Goal: Register for event/course

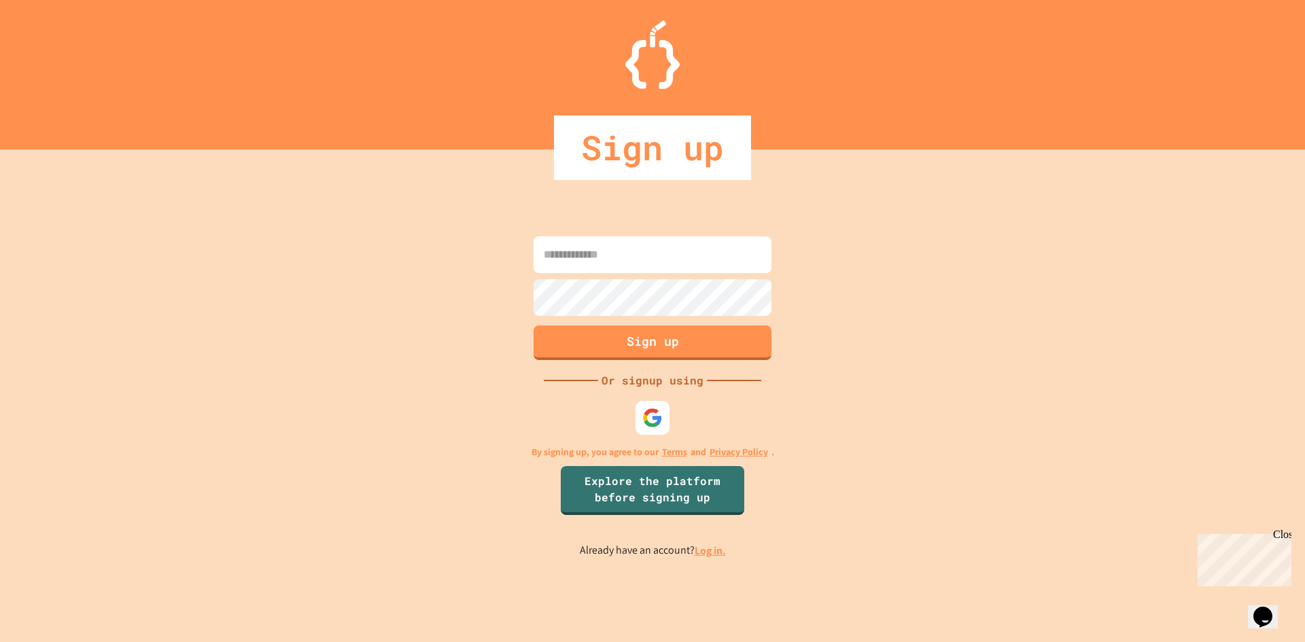
click at [632, 252] on input at bounding box center [653, 255] width 238 height 37
click at [598, 260] on input at bounding box center [653, 255] width 238 height 37
click at [629, 239] on input at bounding box center [653, 255] width 238 height 37
click at [692, 258] on input at bounding box center [653, 255] width 238 height 37
type input "**********"
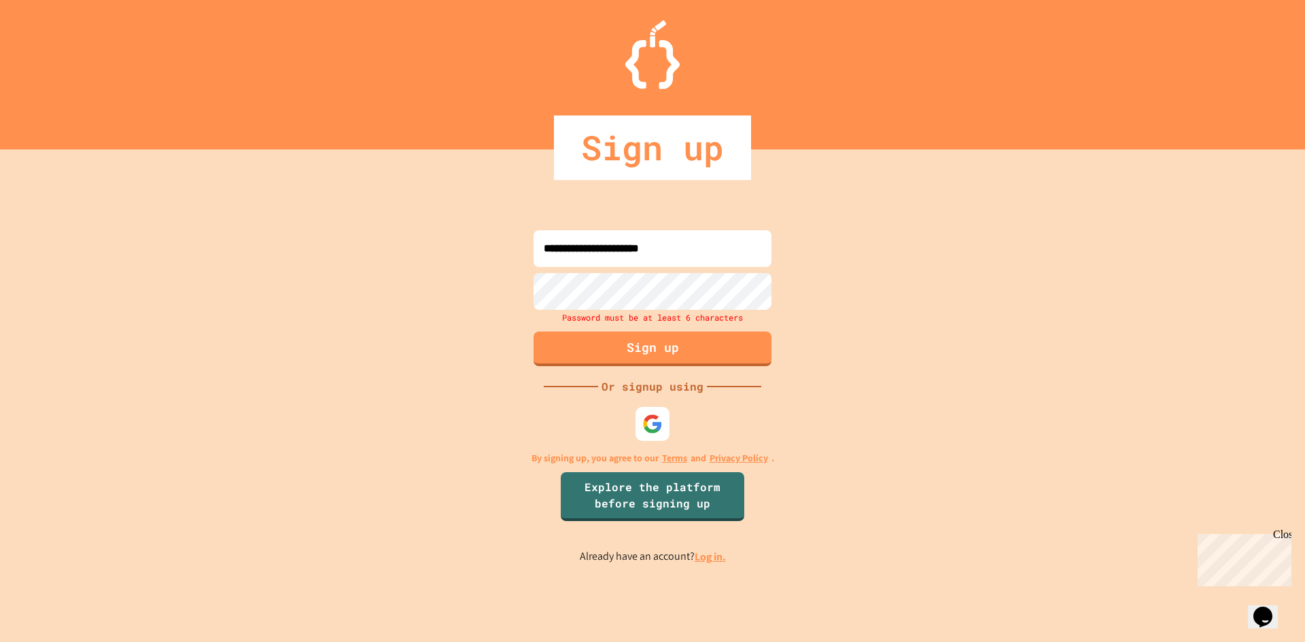
drag, startPoint x: 751, startPoint y: 245, endPoint x: 450, endPoint y: 279, distance: 303.1
click at [450, 279] on div "**********" at bounding box center [652, 396] width 1305 height 493
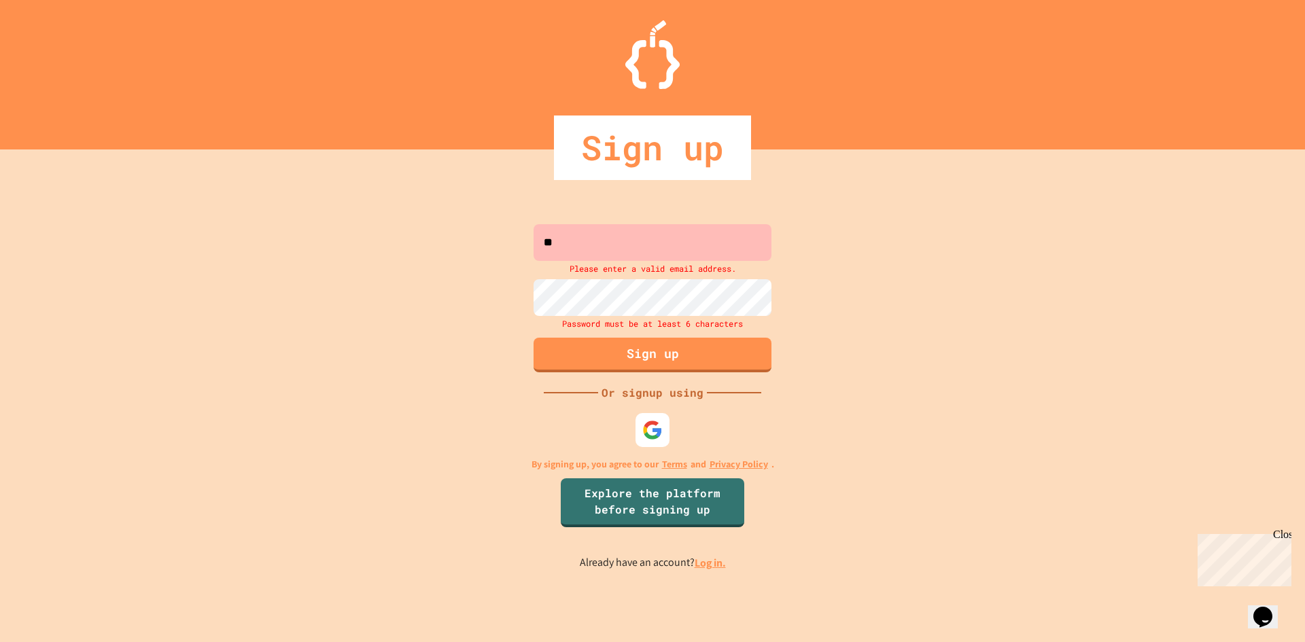
type input "*"
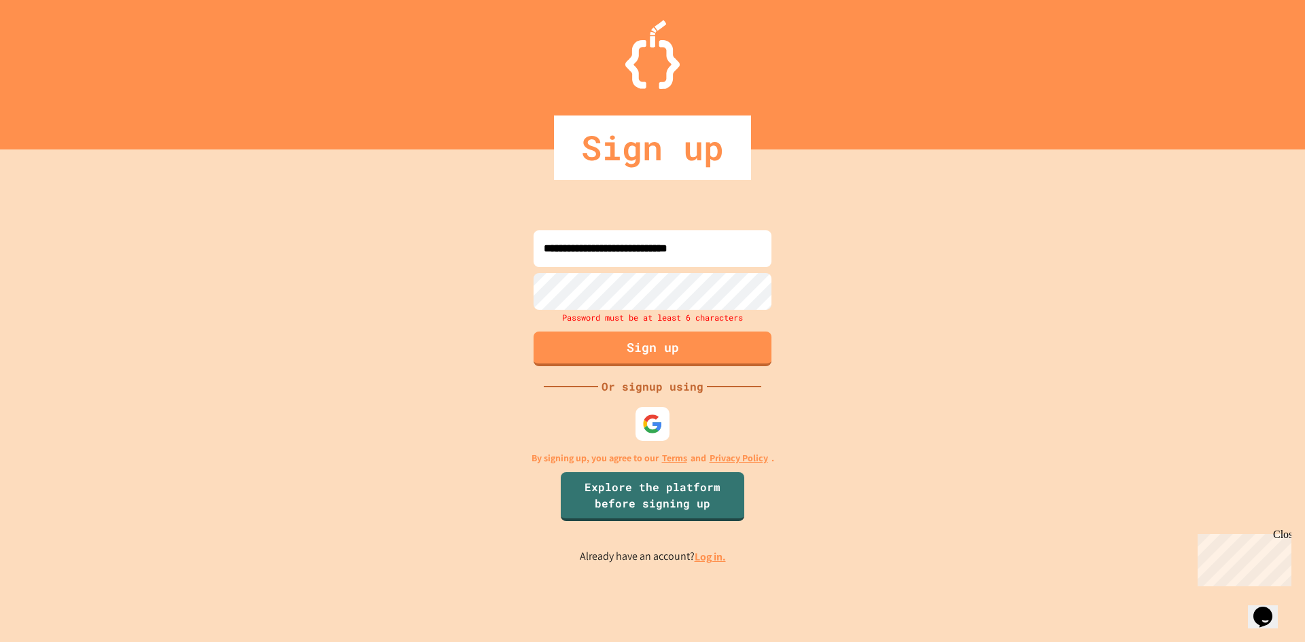
type input "**********"
click at [528, 305] on div "**********" at bounding box center [652, 396] width 1305 height 493
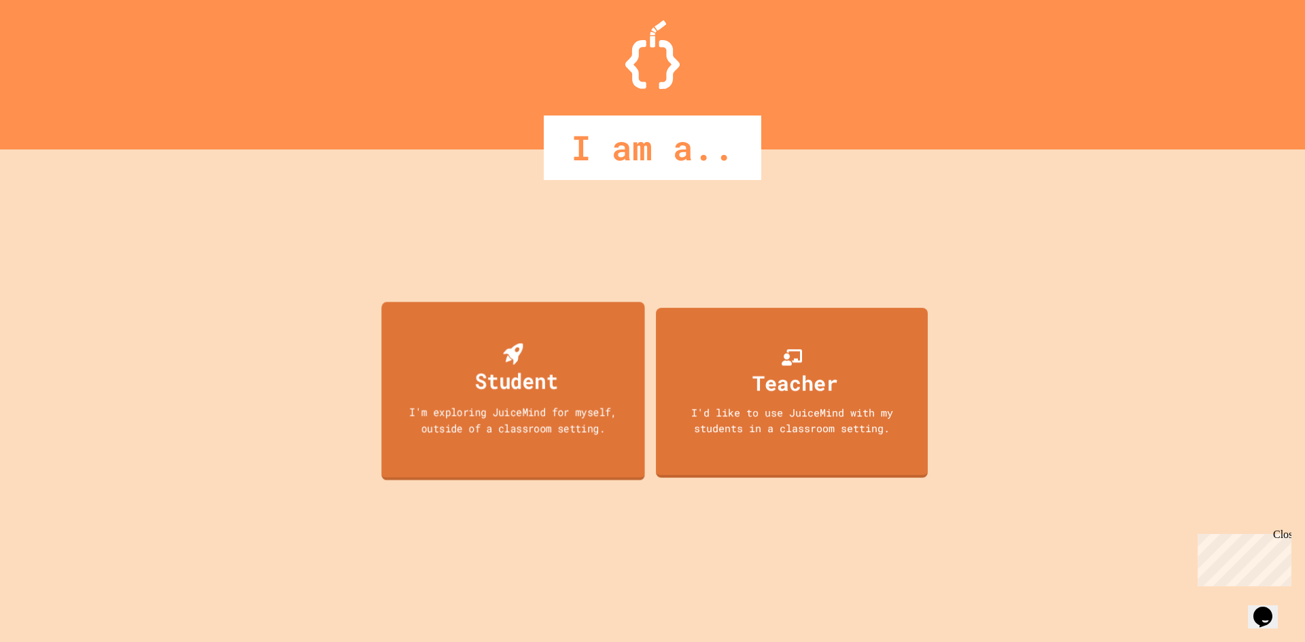
click at [568, 379] on div "Student I'm exploring JuiceMind for myself, outside of a classroom setting." at bounding box center [512, 391] width 263 height 178
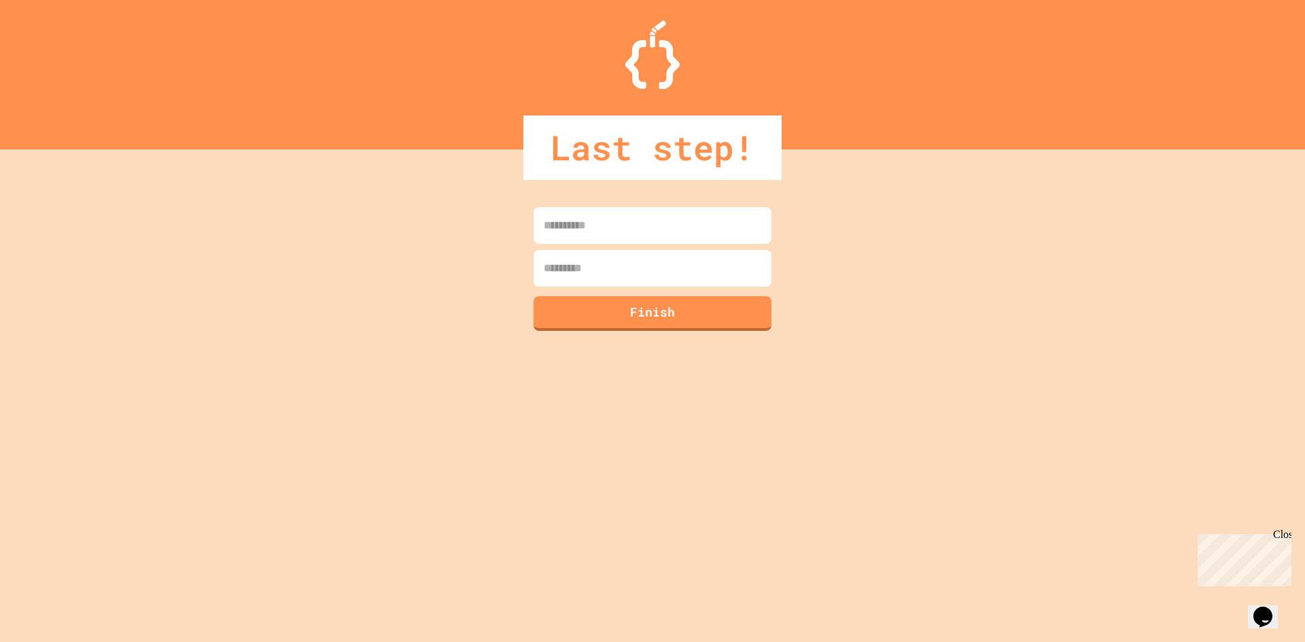
click at [621, 210] on input at bounding box center [653, 225] width 238 height 37
type input "*******"
type input "*********"
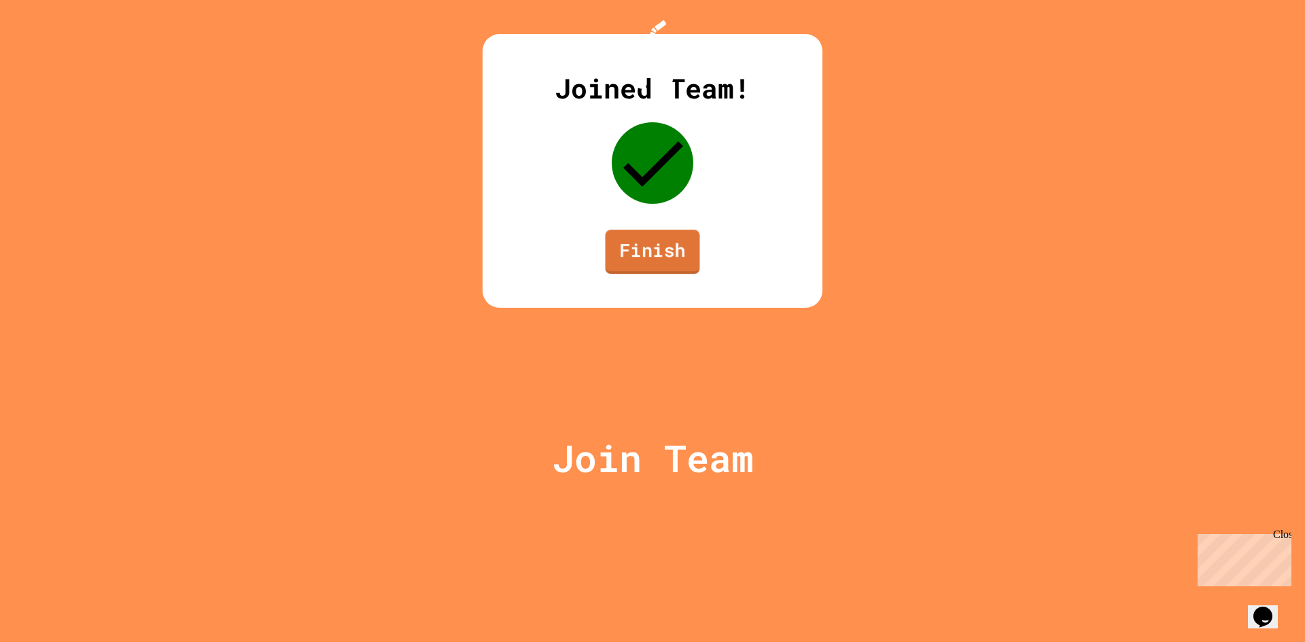
click at [655, 274] on link "Finish" at bounding box center [653, 252] width 94 height 44
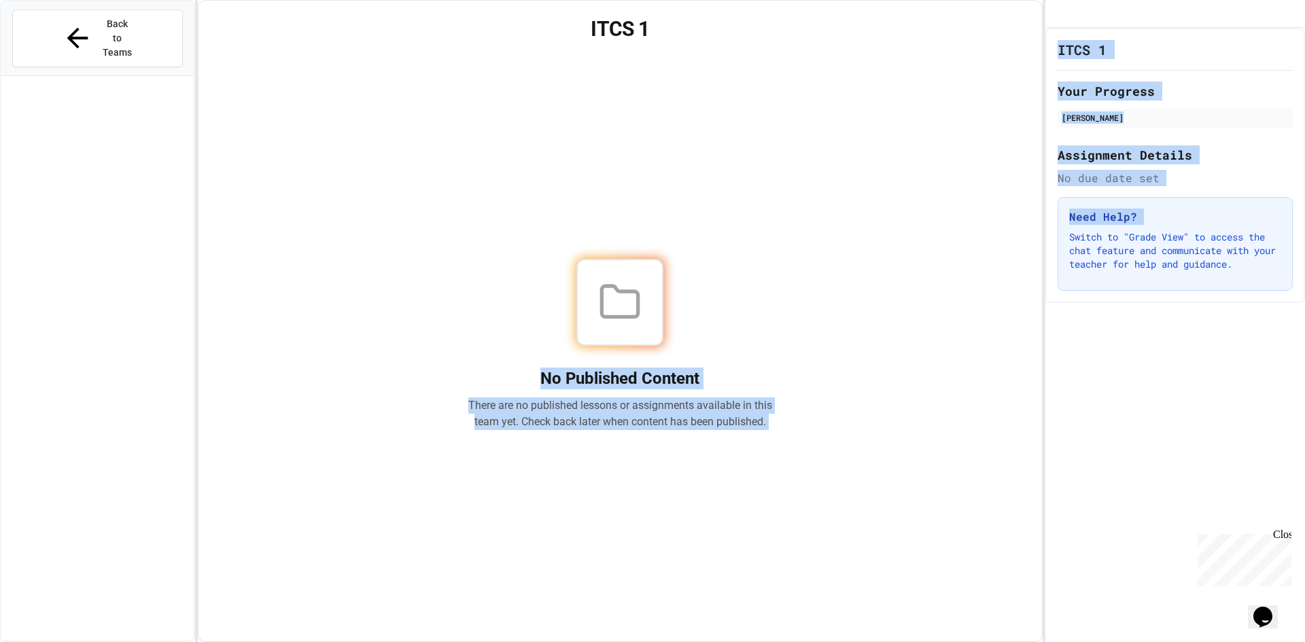
drag, startPoint x: 1024, startPoint y: 292, endPoint x: 1025, endPoint y: 274, distance: 17.7
click at [1025, 308] on div "Back to Teams ITCS 1 No Published Content There are no published lessons or ass…" at bounding box center [652, 321] width 1305 height 642
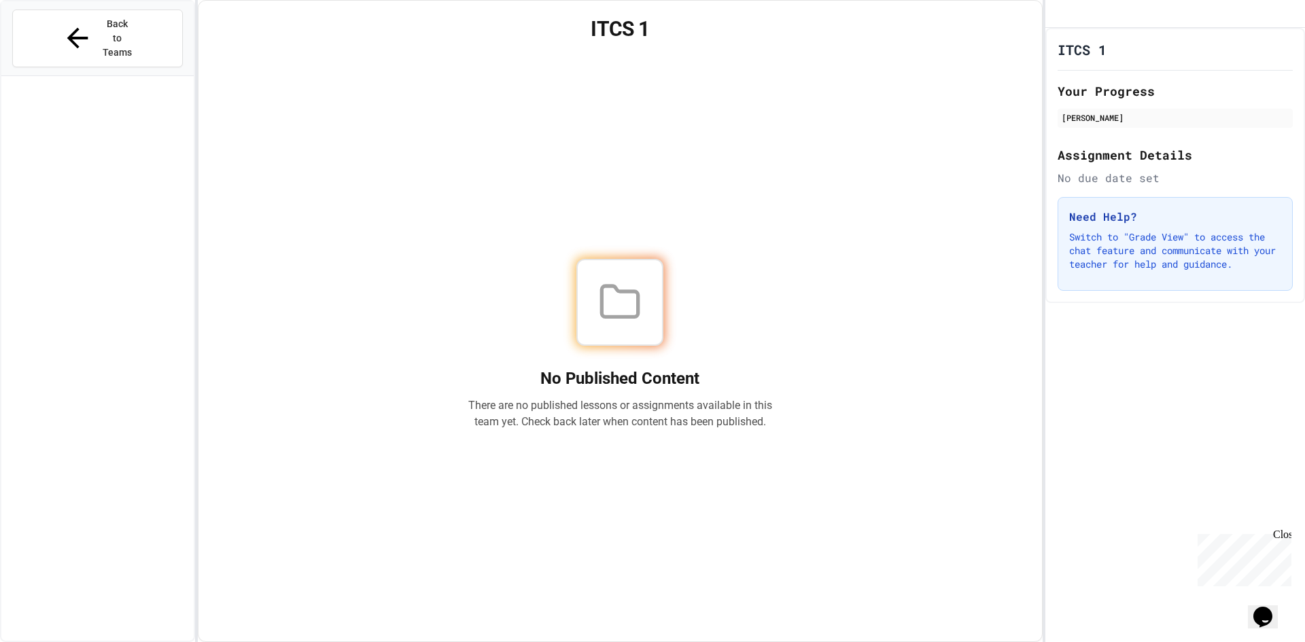
drag, startPoint x: 977, startPoint y: 249, endPoint x: 932, endPoint y: 277, distance: 52.8
click at [975, 283] on div "No Published Content There are no published lessons or assignments available in…" at bounding box center [620, 344] width 811 height 562
click at [613, 249] on div "No Published Content There are no published lessons or assignments available in…" at bounding box center [620, 344] width 811 height 562
click at [538, 229] on div "No Published Content There are no published lessons or assignments available in…" at bounding box center [620, 344] width 811 height 562
drag, startPoint x: 372, startPoint y: 155, endPoint x: 275, endPoint y: 105, distance: 109.5
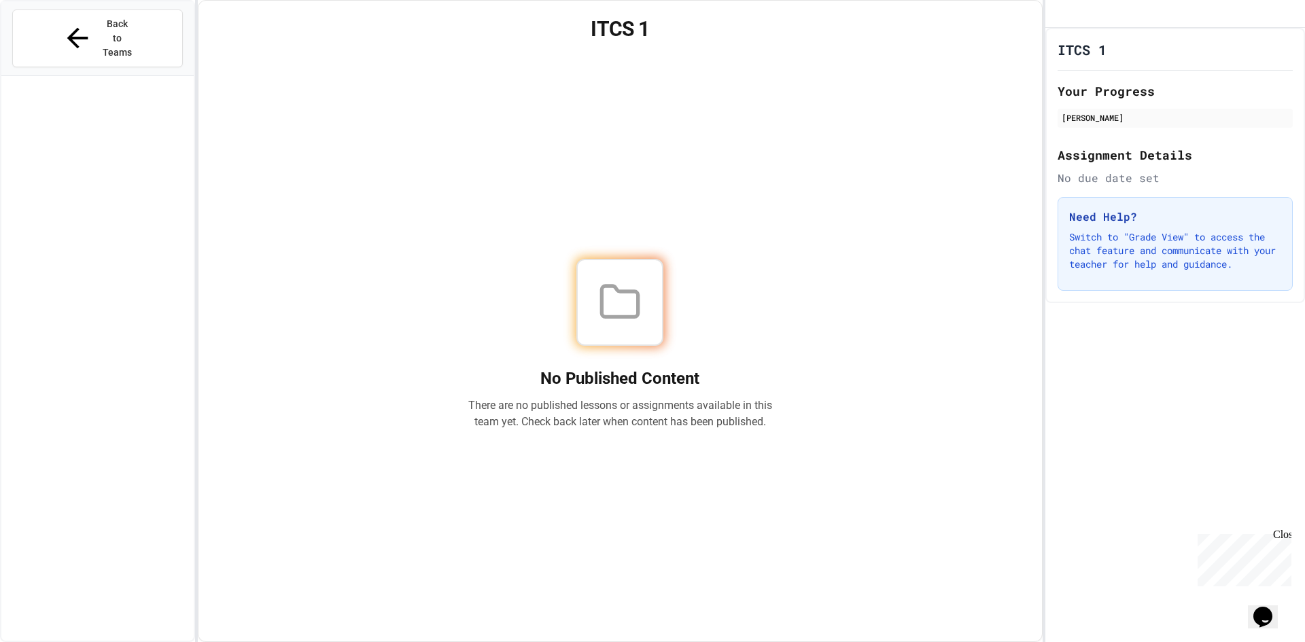
click at [367, 155] on div "No Published Content There are no published lessons or assignments available in…" at bounding box center [620, 344] width 811 height 562
click at [101, 13] on button "Back to Teams" at bounding box center [97, 39] width 171 height 58
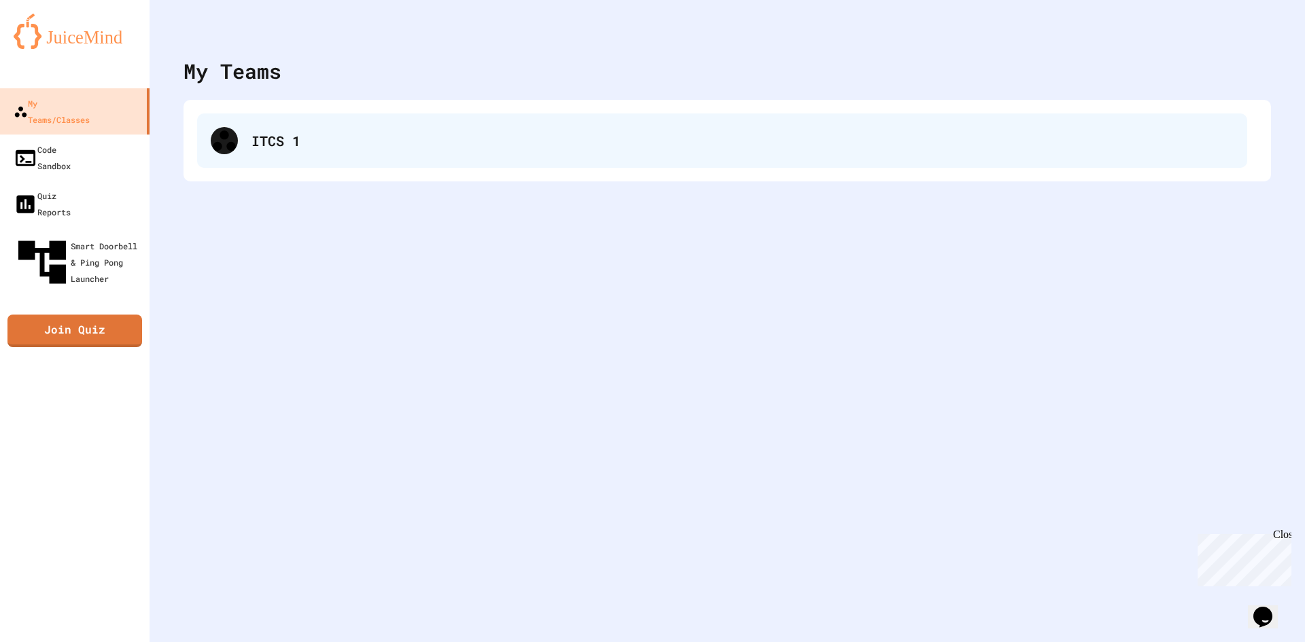
click at [288, 135] on div "ITCS 1" at bounding box center [727, 141] width 1060 height 54
click at [290, 142] on div "ITCS 1" at bounding box center [748, 141] width 993 height 20
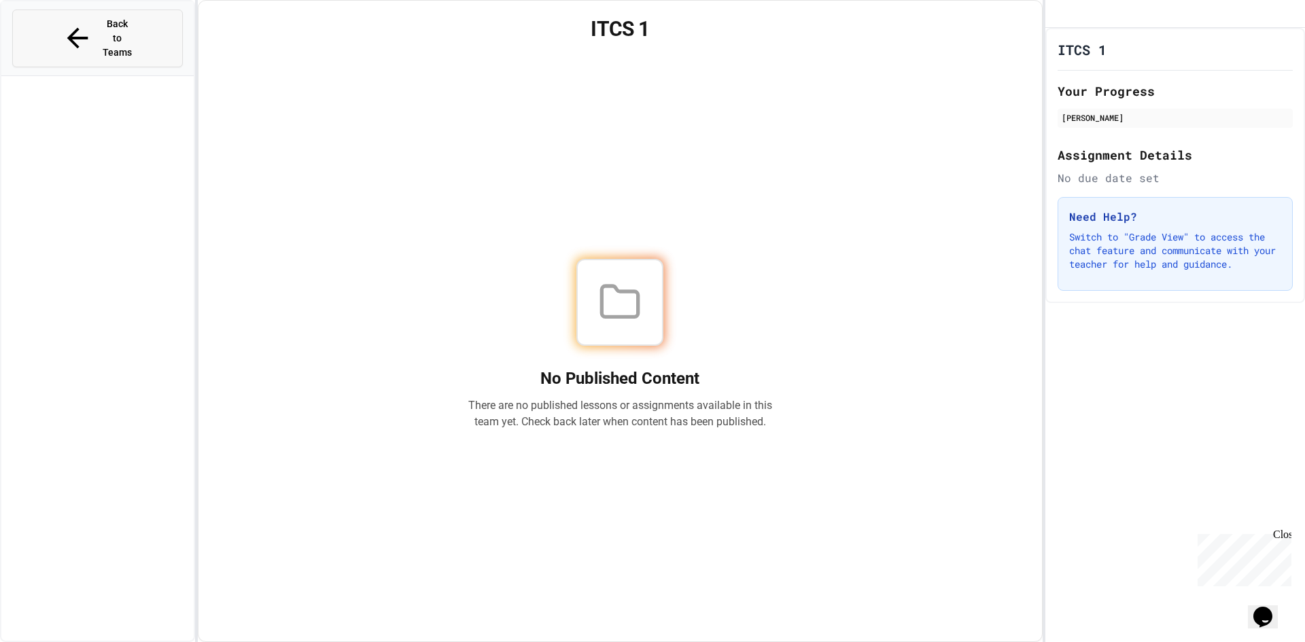
drag, startPoint x: 102, startPoint y: 17, endPoint x: 109, endPoint y: 20, distance: 8.0
click at [109, 20] on span "Back to Teams" at bounding box center [117, 38] width 32 height 43
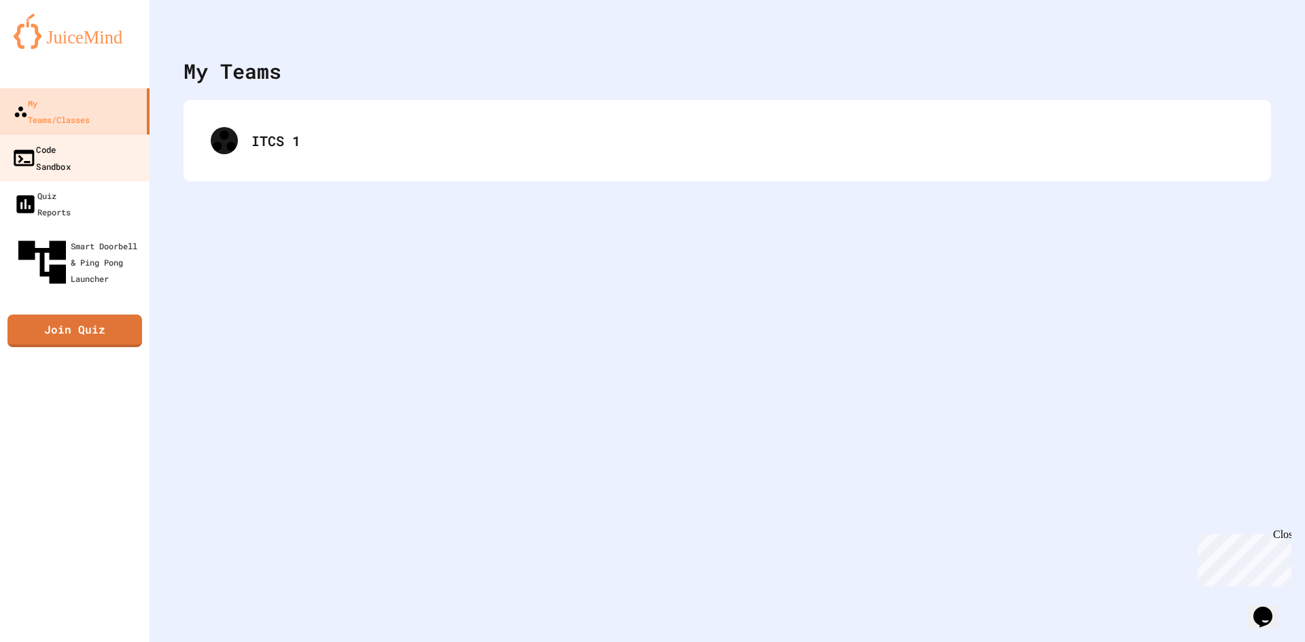
click at [71, 141] on div "Code Sandbox" at bounding box center [41, 157] width 59 height 33
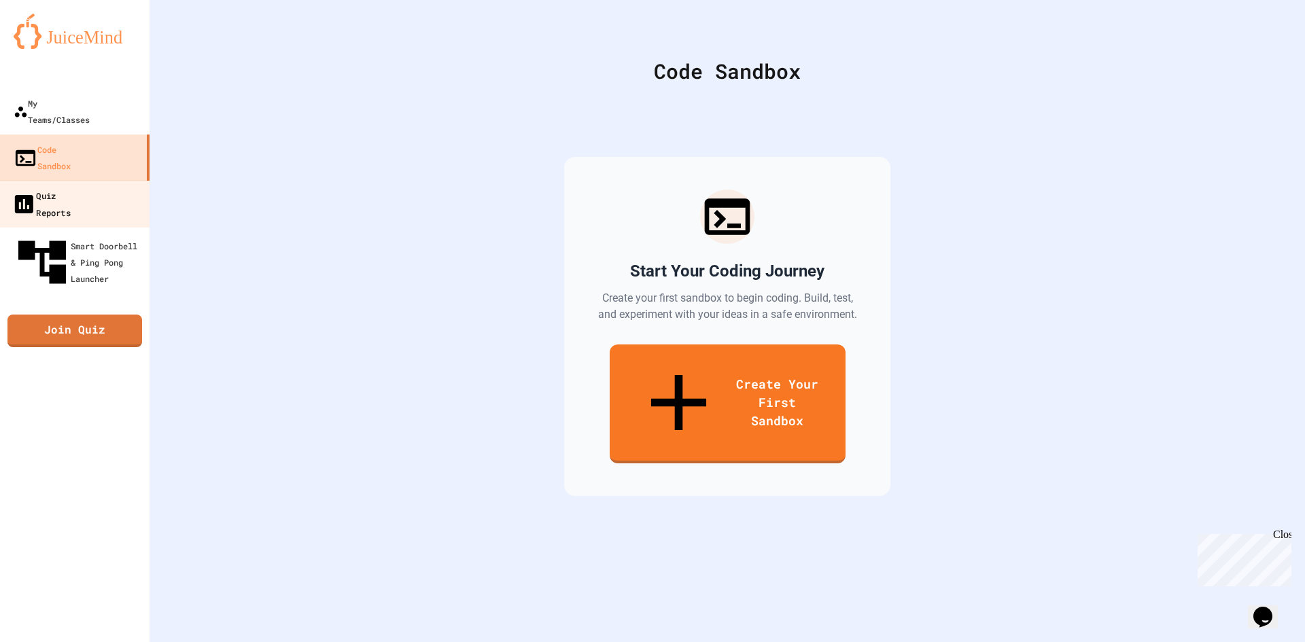
click at [70, 187] on div "Quiz Reports" at bounding box center [41, 203] width 59 height 33
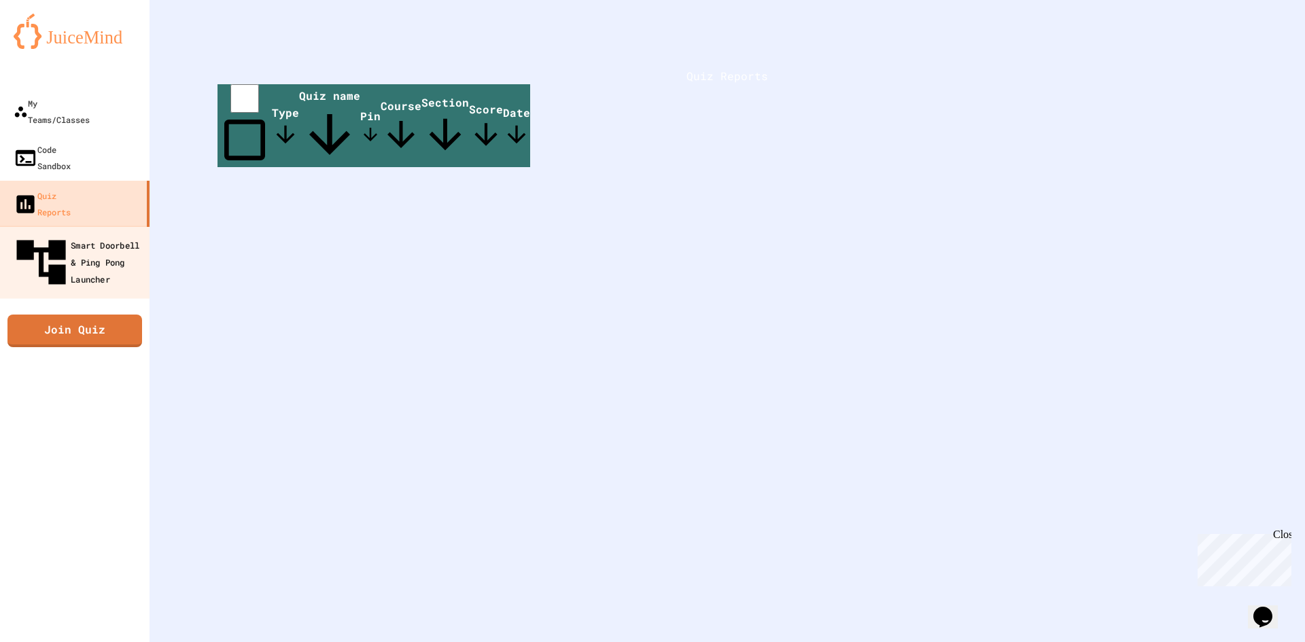
click at [65, 233] on div "Smart Doorbell & Ping Pong Launcher" at bounding box center [79, 262] width 135 height 59
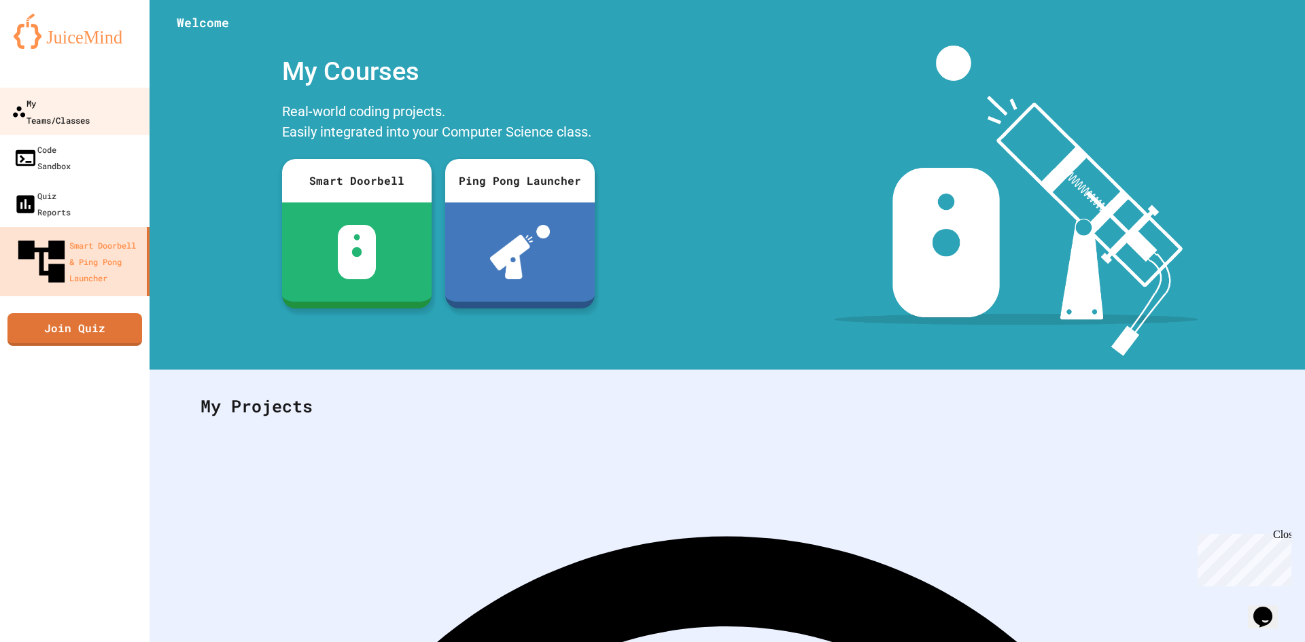
click at [92, 116] on link "My Teams/Classes" at bounding box center [75, 112] width 154 height 48
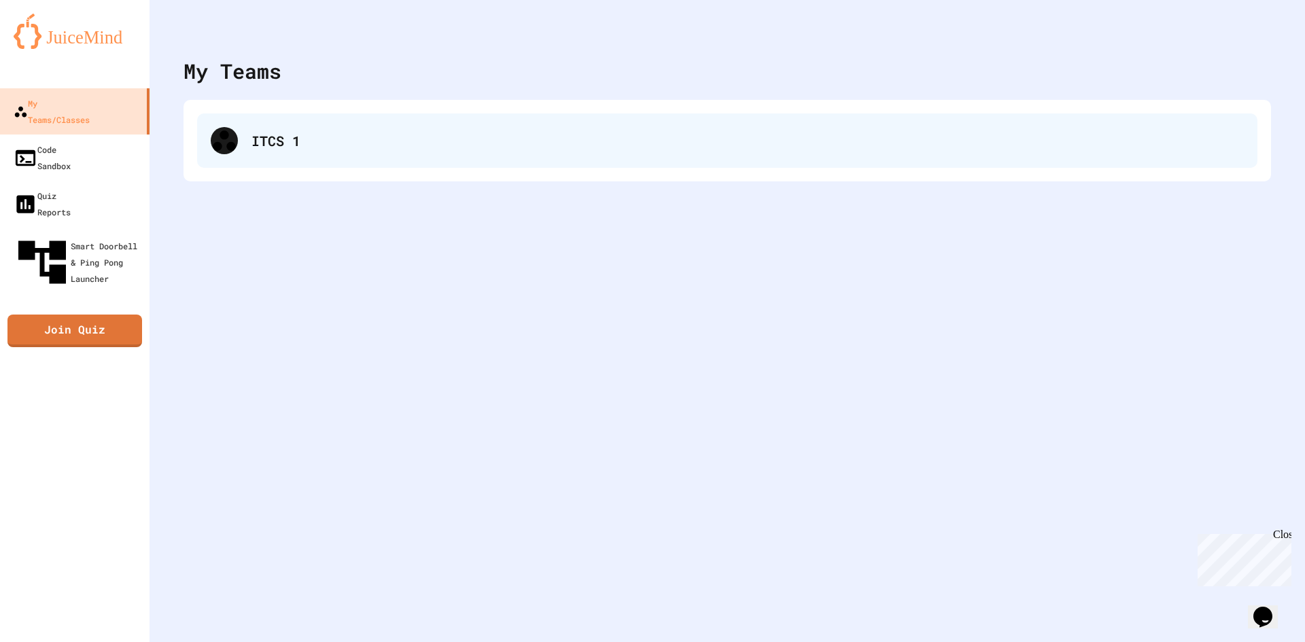
click at [234, 157] on div "ITCS 1" at bounding box center [727, 141] width 1060 height 54
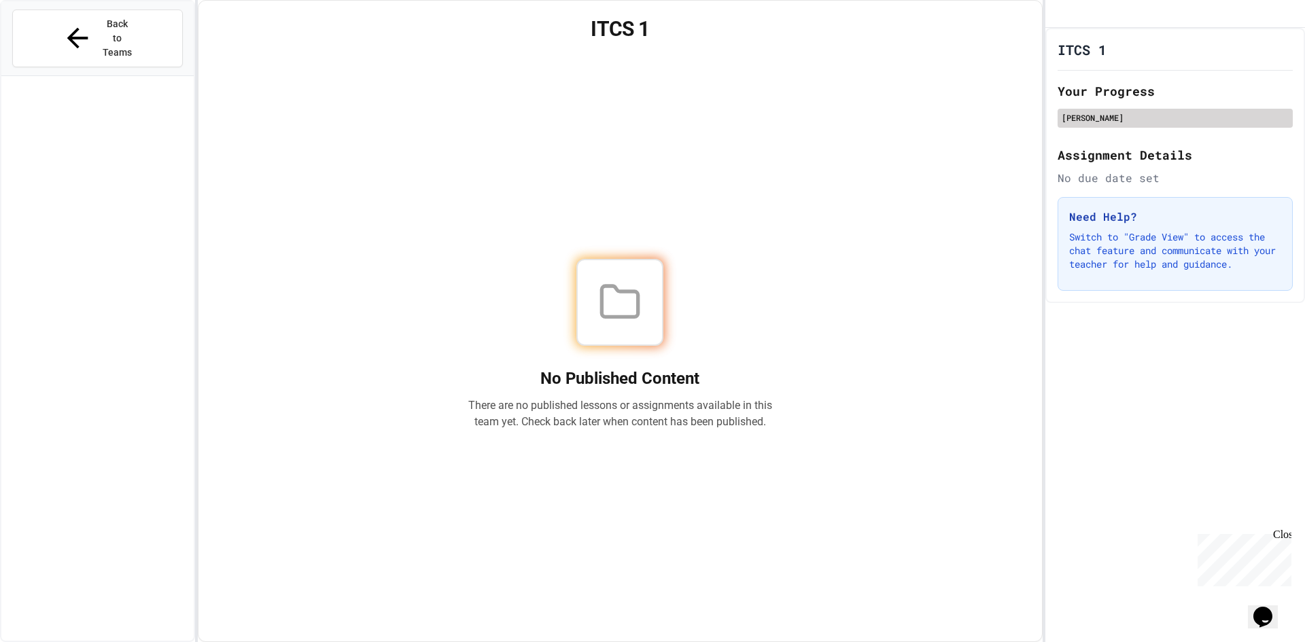
click at [1105, 124] on div "[PERSON_NAME]" at bounding box center [1175, 117] width 227 height 12
click at [1088, 128] on div "[PERSON_NAME]" at bounding box center [1175, 118] width 235 height 19
click at [1084, 128] on div "[PERSON_NAME]" at bounding box center [1175, 118] width 235 height 19
click at [1078, 128] on div "[PERSON_NAME]" at bounding box center [1175, 118] width 235 height 19
click at [1077, 128] on div "[PERSON_NAME]" at bounding box center [1175, 118] width 235 height 19
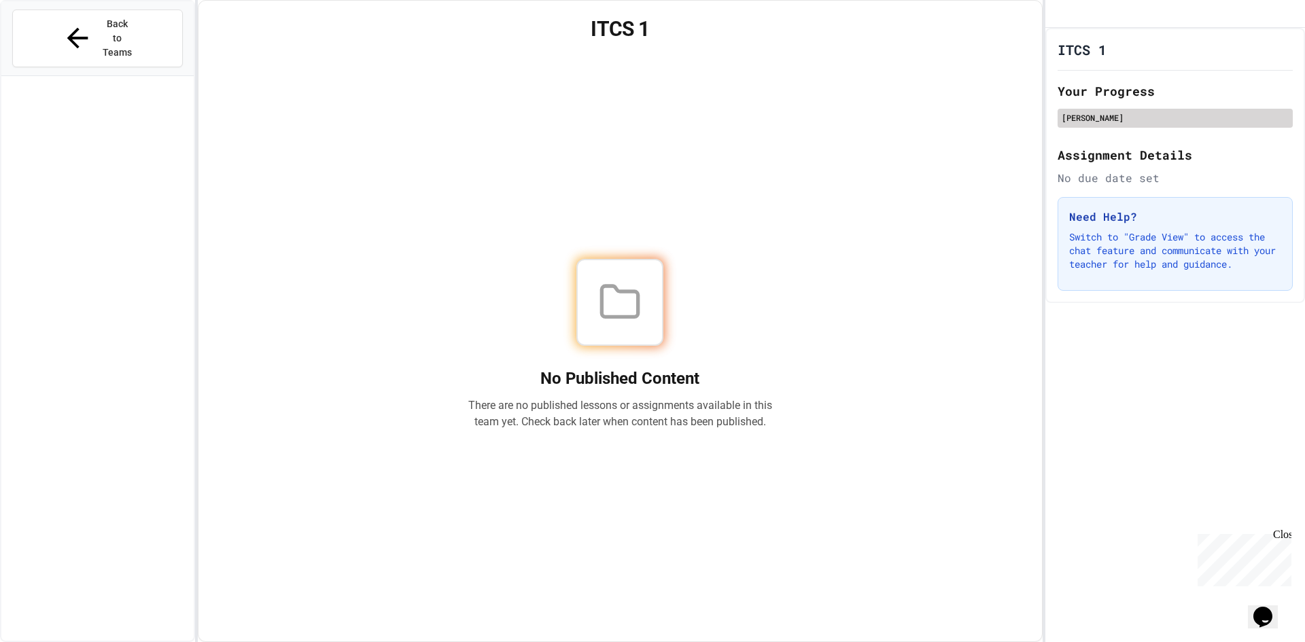
click at [1171, 124] on div "Your Progress [PERSON_NAME]" at bounding box center [1175, 106] width 235 height 48
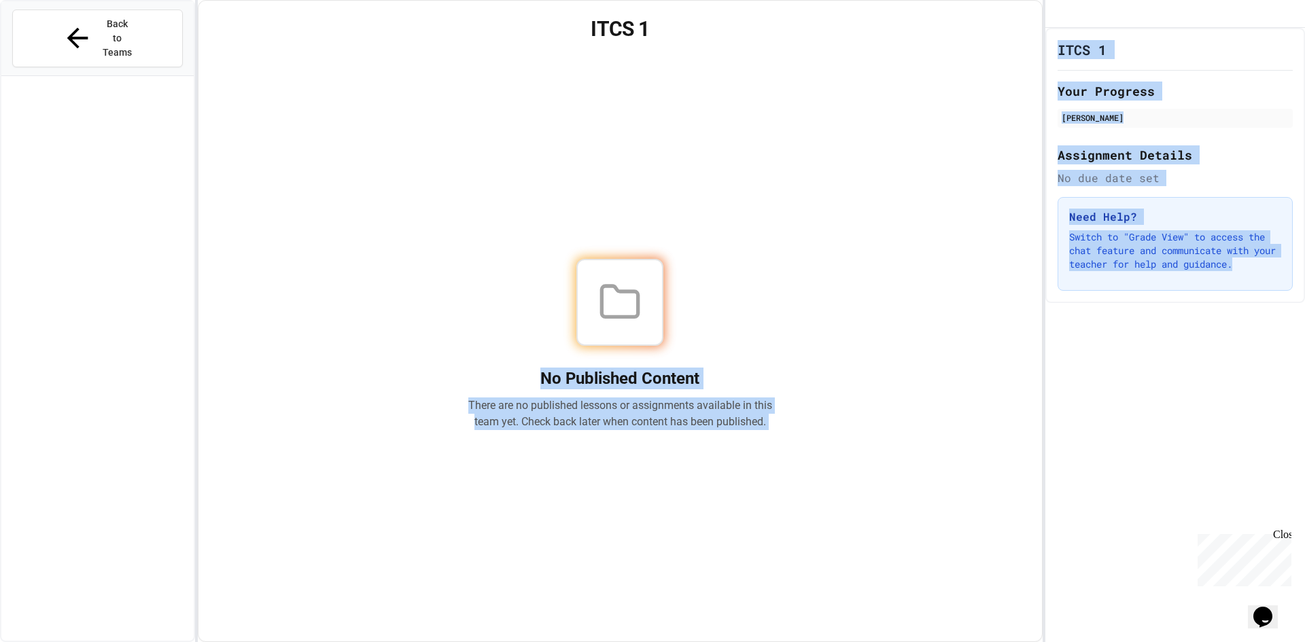
drag, startPoint x: 2273, startPoint y: 653, endPoint x: 1283, endPoint y: 610, distance: 991.4
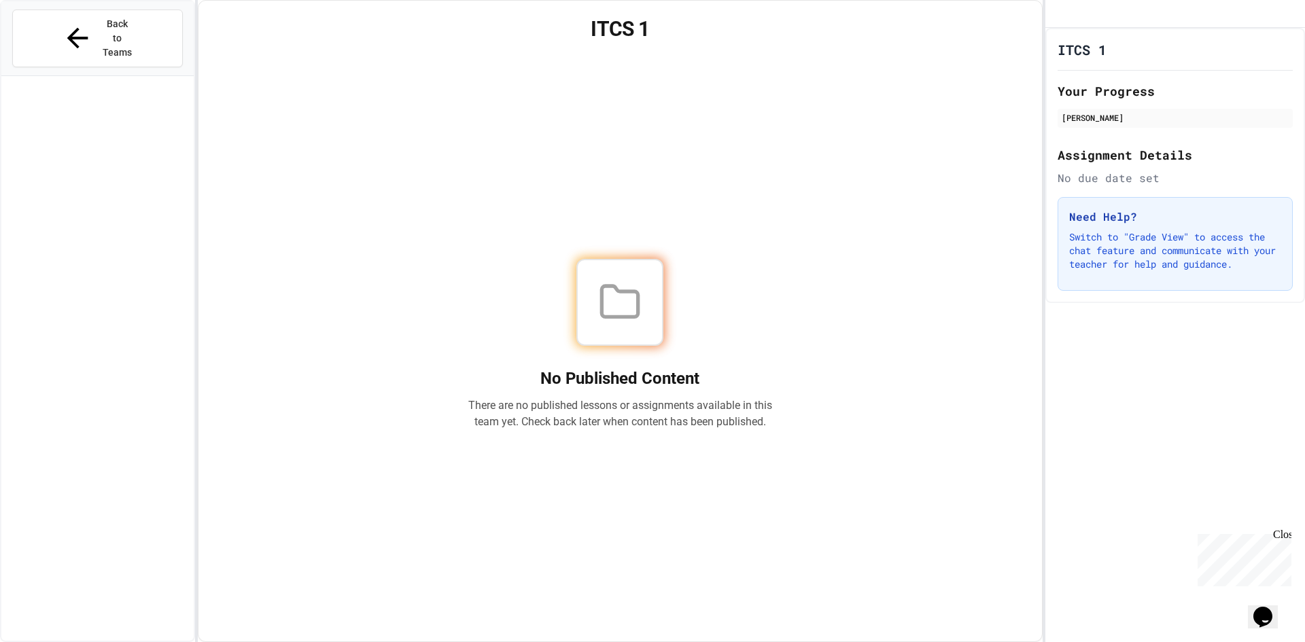
drag, startPoint x: 886, startPoint y: 174, endPoint x: 940, endPoint y: 184, distance: 55.2
click at [914, 179] on div "No Published Content There are no published lessons or assignments available in…" at bounding box center [620, 344] width 811 height 562
drag, startPoint x: 1058, startPoint y: 112, endPoint x: 513, endPoint y: 320, distance: 583.5
click at [513, 320] on div "No Published Content There are no published lessons or assignments available in…" at bounding box center [620, 344] width 811 height 562
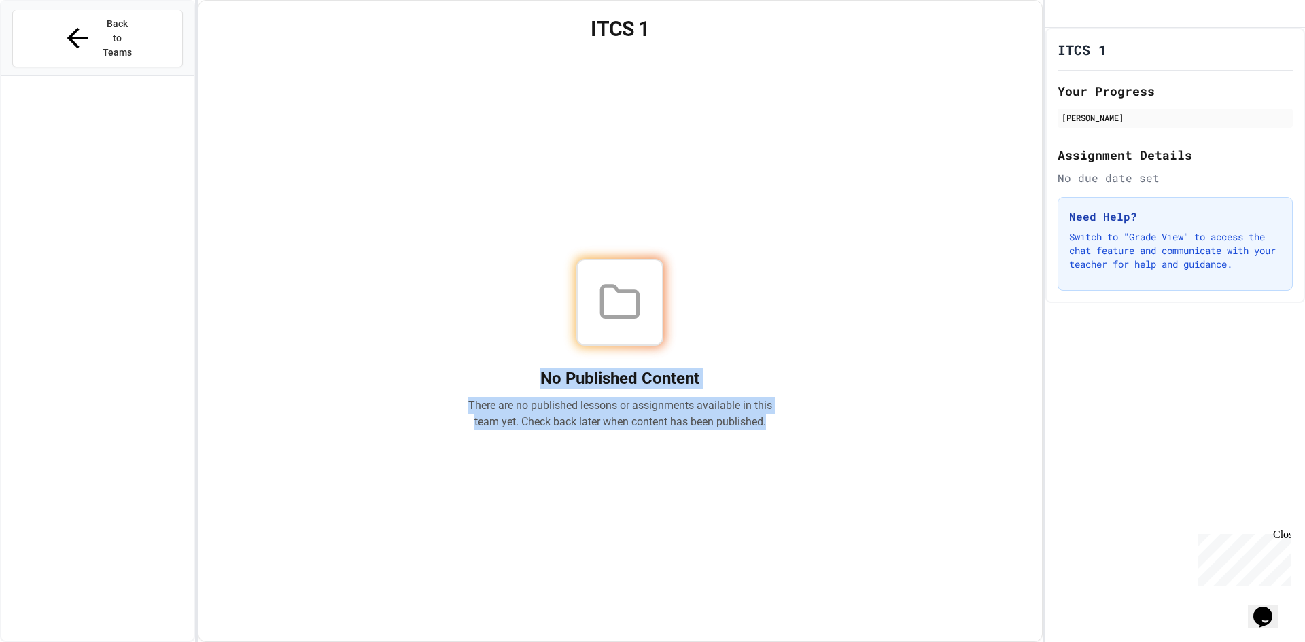
drag, startPoint x: 513, startPoint y: 222, endPoint x: 889, endPoint y: 444, distance: 436.4
click at [887, 481] on div "No Published Content There are no published lessons or assignments available in…" at bounding box center [620, 344] width 811 height 562
click at [876, 373] on div "No Published Content There are no published lessons or assignments available in…" at bounding box center [620, 344] width 811 height 562
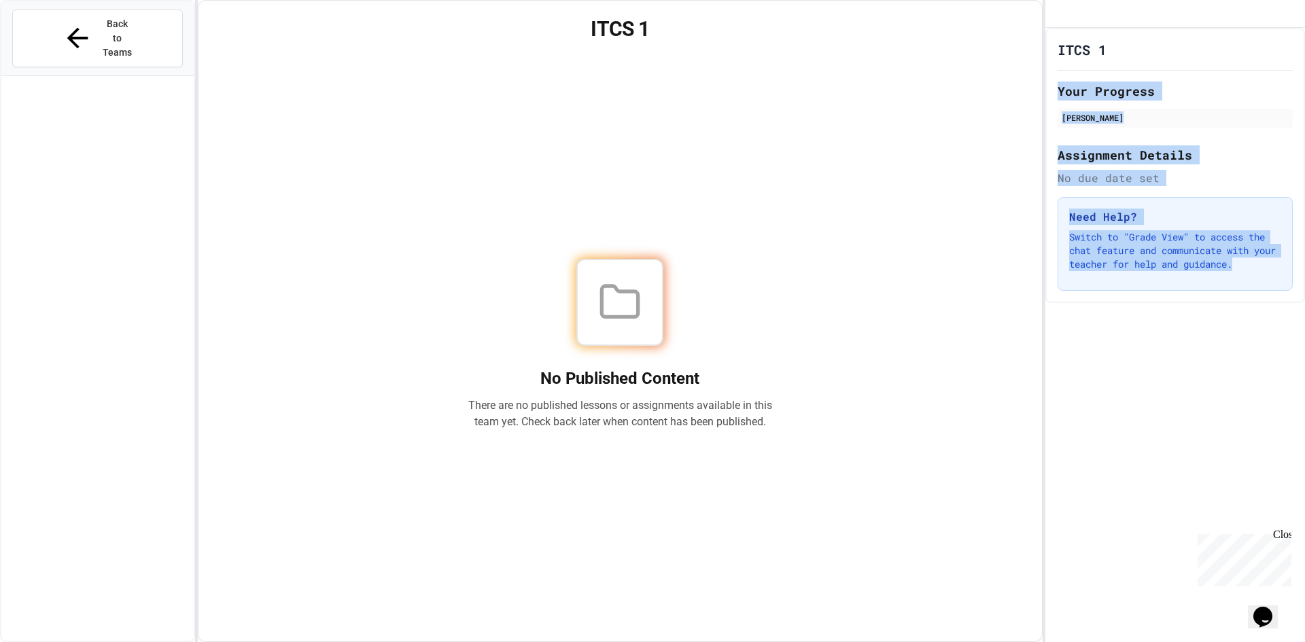
drag, startPoint x: 2306, startPoint y: 693, endPoint x: 1286, endPoint y: 600, distance: 1024.6
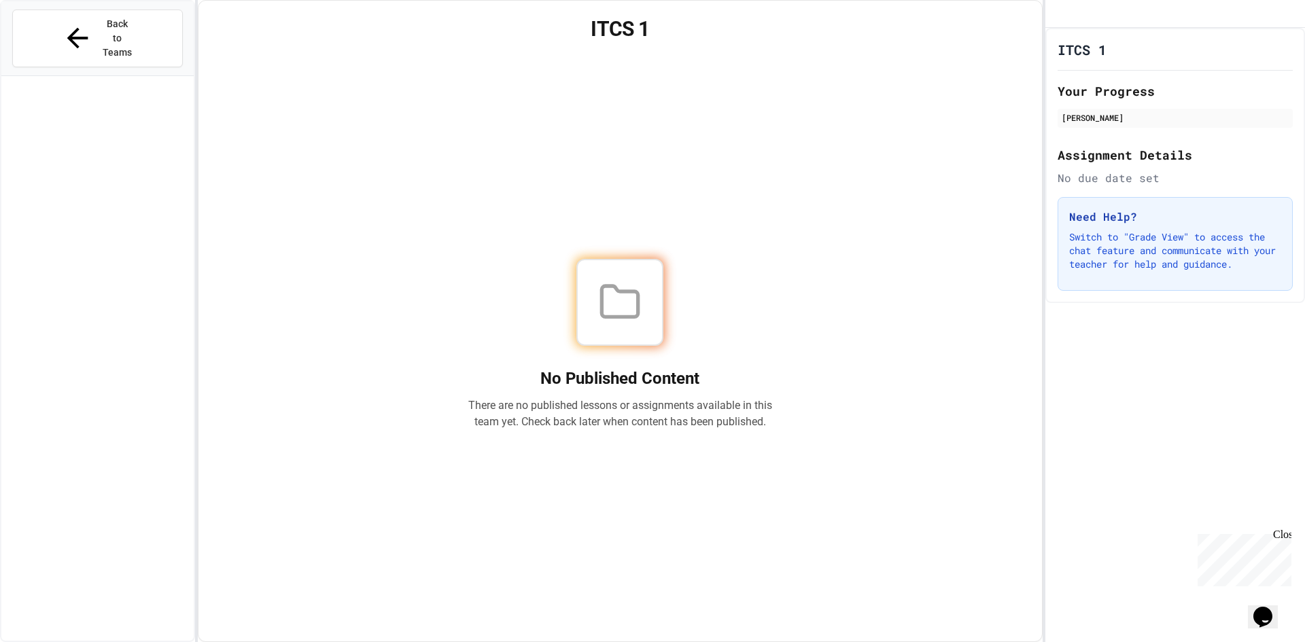
click at [999, 489] on div "No Published Content There are no published lessons or assignments available in…" at bounding box center [620, 344] width 811 height 562
